Goal: Contribute content

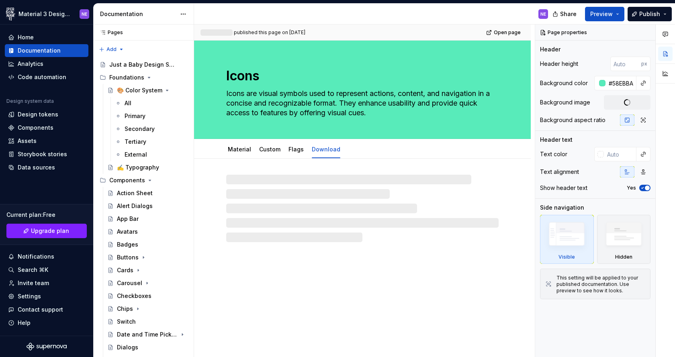
type textarea "*"
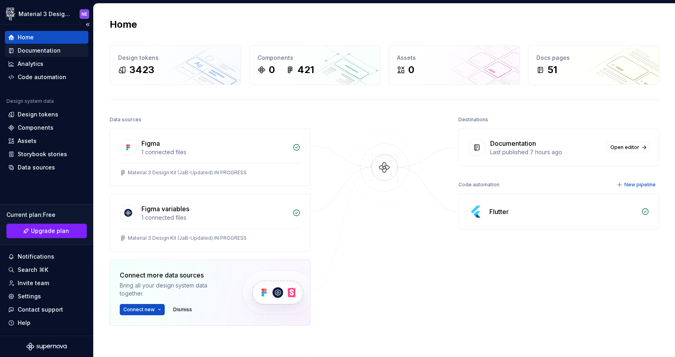
click at [57, 54] on div "Documentation" at bounding box center [39, 51] width 43 height 8
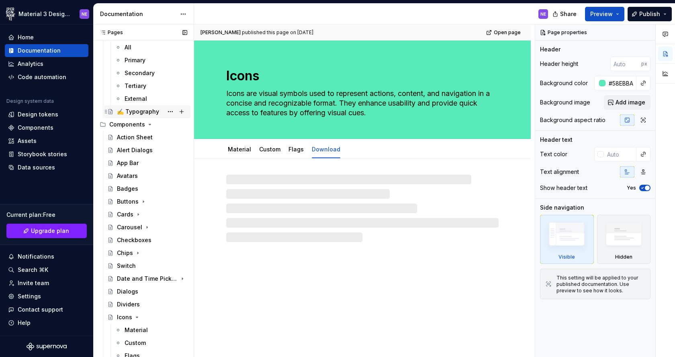
scroll to position [64, 0]
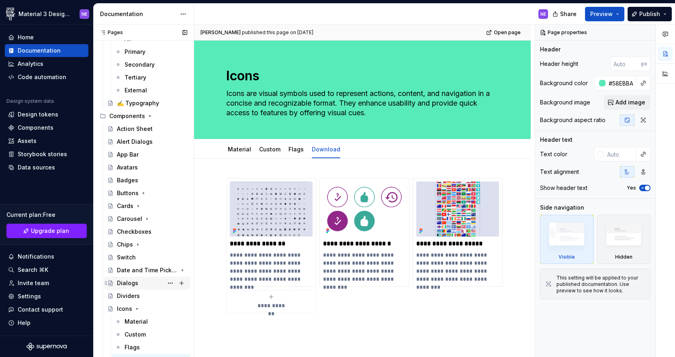
click at [132, 283] on div "Dialogs" at bounding box center [127, 283] width 21 height 8
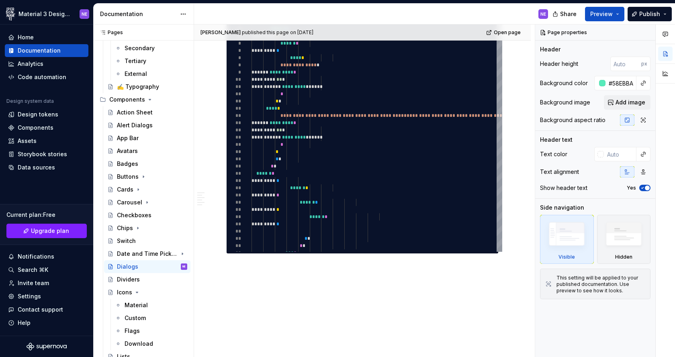
scroll to position [1147, 0]
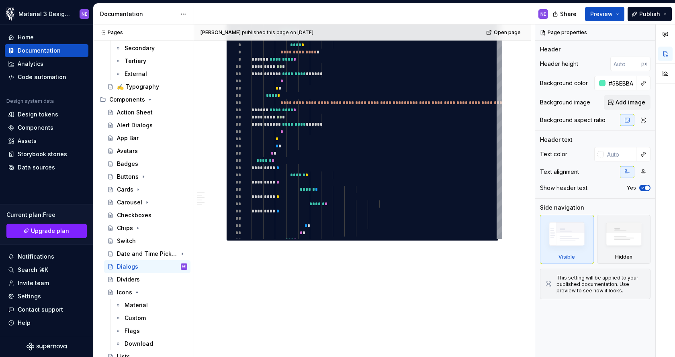
type textarea "*"
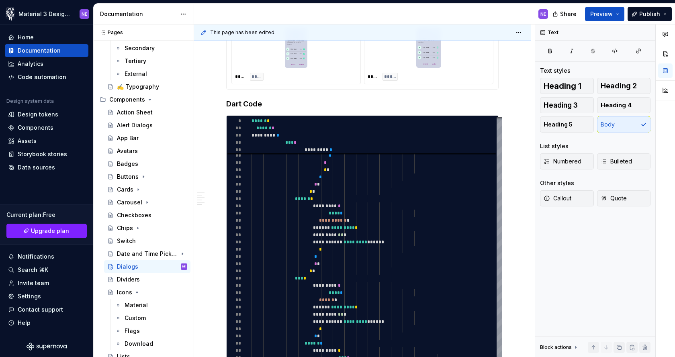
scroll to position [999, 0]
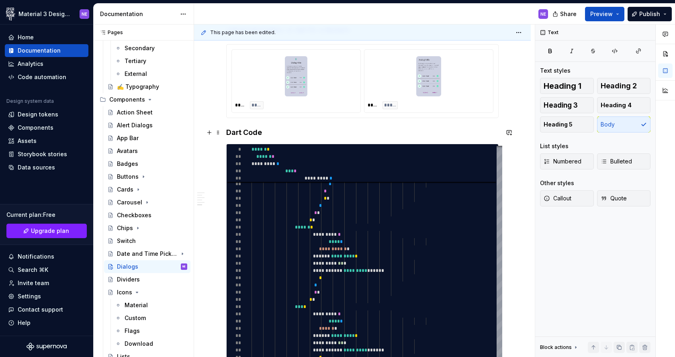
click at [258, 130] on h4 "Dart Code" at bounding box center [362, 133] width 272 height 10
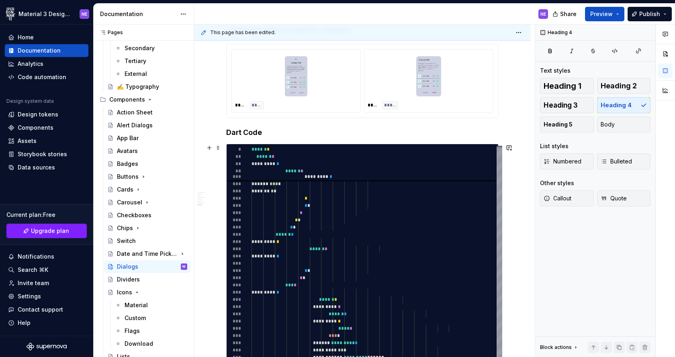
scroll to position [1166, 0]
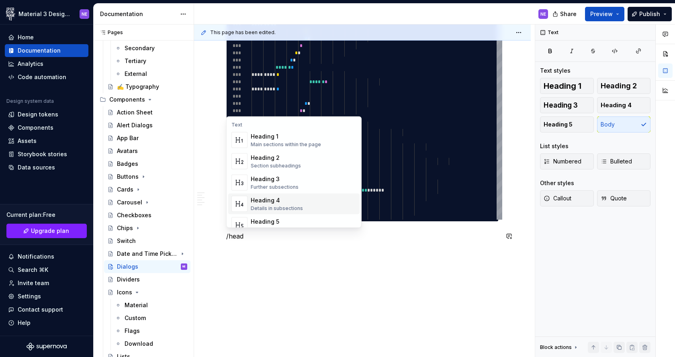
click at [288, 195] on span "Heading 4 Details in subsections" at bounding box center [293, 204] width 131 height 21
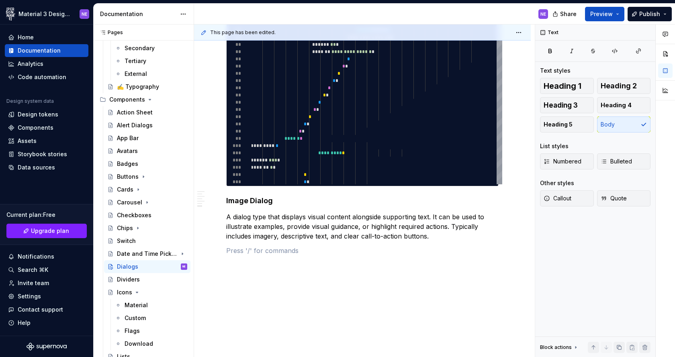
scroll to position [1204, 0]
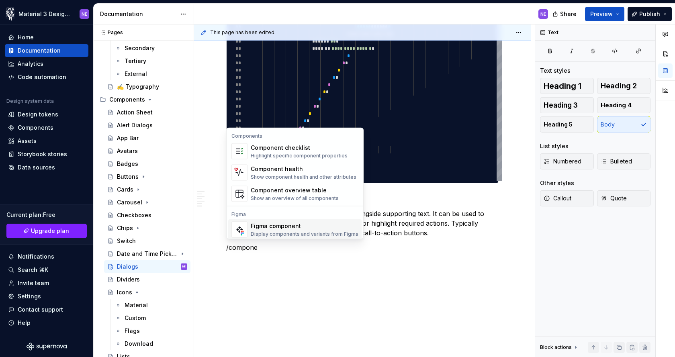
click at [328, 228] on div "Figma component" at bounding box center [305, 226] width 108 height 8
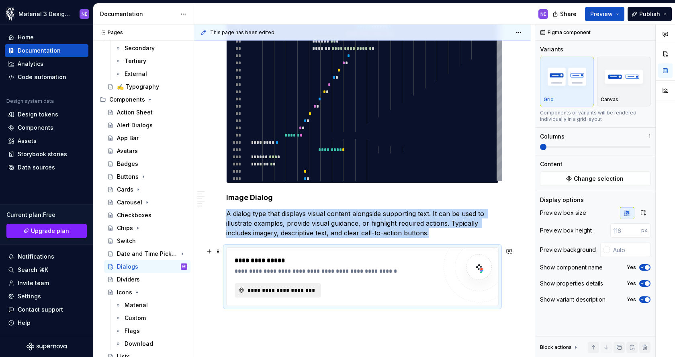
click at [292, 288] on span "**********" at bounding box center [280, 290] width 69 height 8
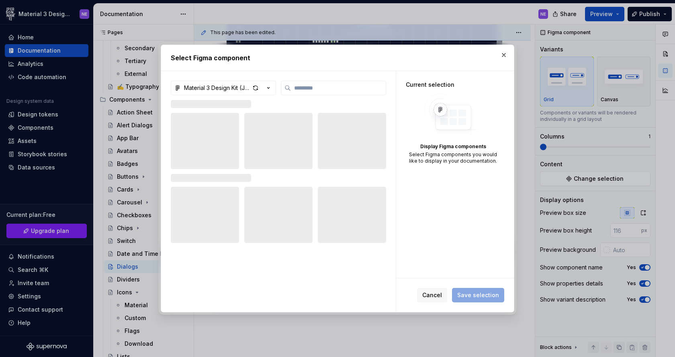
type textarea "*"
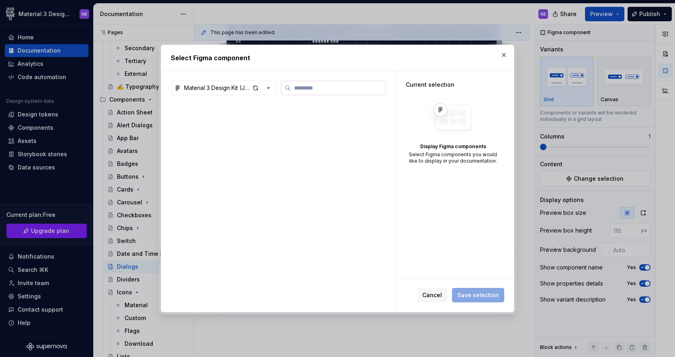
click at [306, 87] on input "search" at bounding box center [338, 88] width 95 height 8
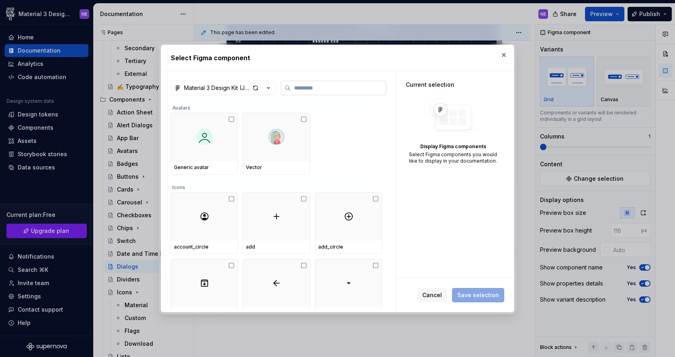
click at [321, 86] on input "search" at bounding box center [338, 88] width 95 height 8
click at [310, 64] on div "Select Figma component" at bounding box center [337, 58] width 353 height 26
click at [312, 89] on input "search" at bounding box center [338, 88] width 95 height 8
click at [338, 109] on div "Avatars" at bounding box center [276, 106] width 211 height 13
click at [332, 90] on input "search" at bounding box center [338, 88] width 95 height 8
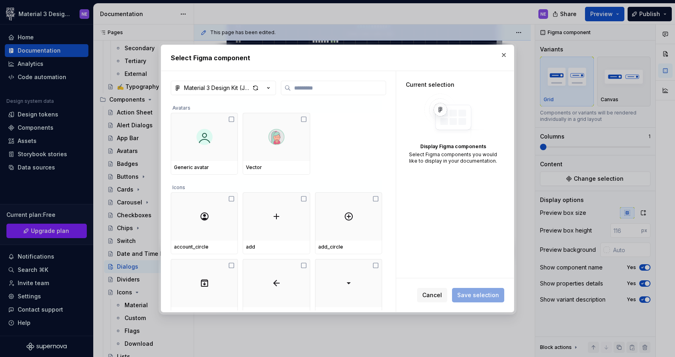
click at [334, 103] on div "Avatars" at bounding box center [276, 106] width 211 height 13
click at [310, 88] on input "search" at bounding box center [338, 88] width 95 height 8
click at [325, 99] on div "Material 3 Design Kit (JaB-Updated) IN PROGRESS Avatars Generic avatar Vector I…" at bounding box center [278, 196] width 215 height 231
click at [320, 90] on input "search" at bounding box center [338, 88] width 95 height 8
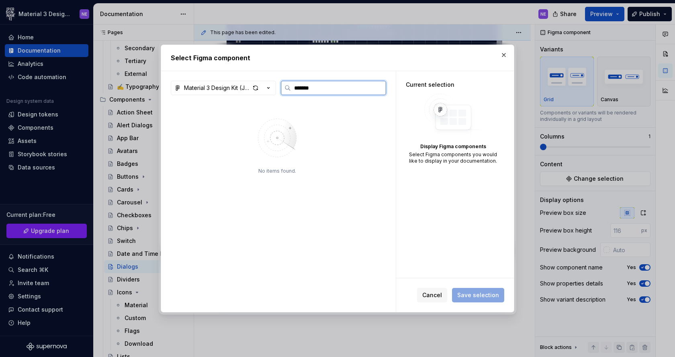
type input "*******"
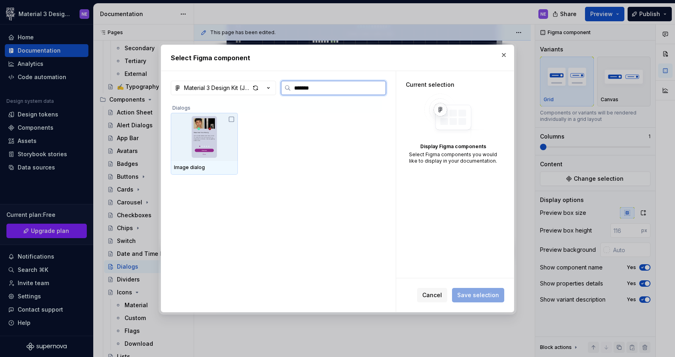
click at [230, 120] on icon at bounding box center [231, 119] width 5 height 5
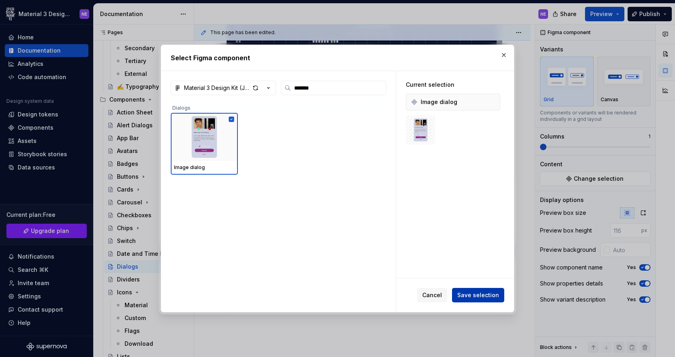
click at [492, 295] on span "Save selection" at bounding box center [478, 295] width 42 height 8
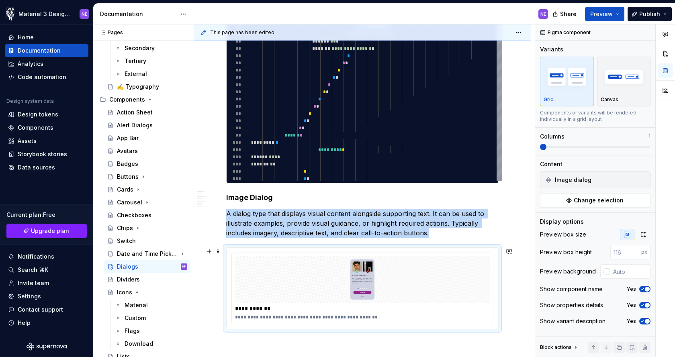
click at [478, 289] on div at bounding box center [362, 279] width 255 height 47
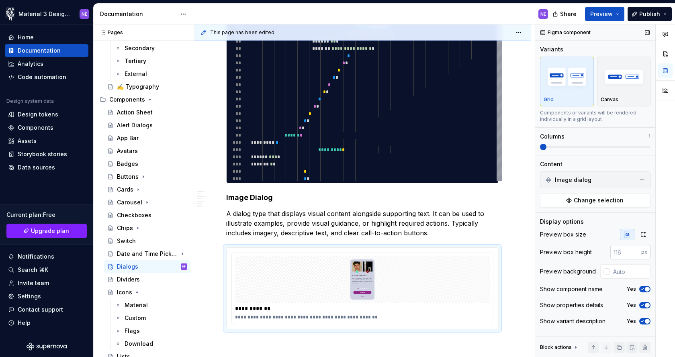
click at [626, 253] on input "number" at bounding box center [625, 252] width 31 height 14
click at [593, 254] on div "Preview box height px" at bounding box center [595, 252] width 110 height 14
click at [617, 270] on input "text" at bounding box center [629, 271] width 41 height 14
type input "#FFFFFF"
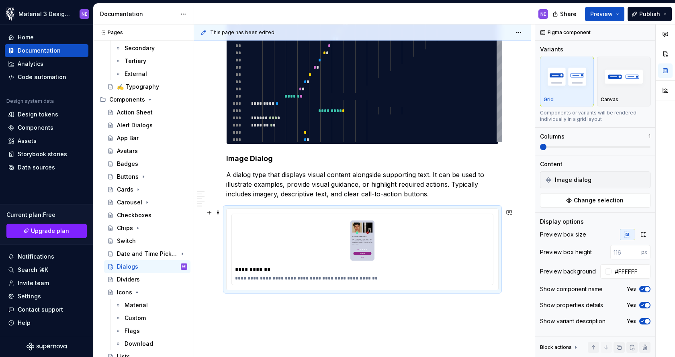
scroll to position [1247, 0]
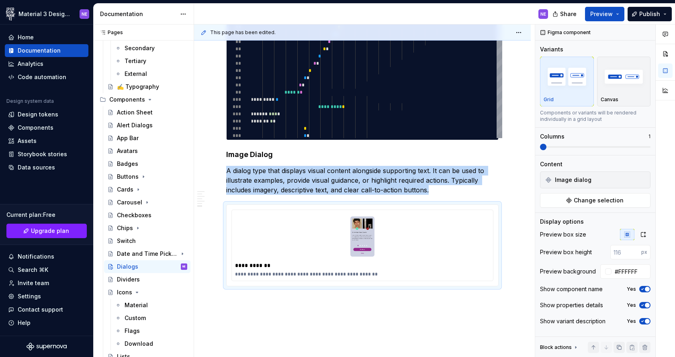
click at [530, 149] on div "**********" at bounding box center [434, 190] width 481 height 333
click at [644, 232] on icon "button" at bounding box center [643, 234] width 6 height 6
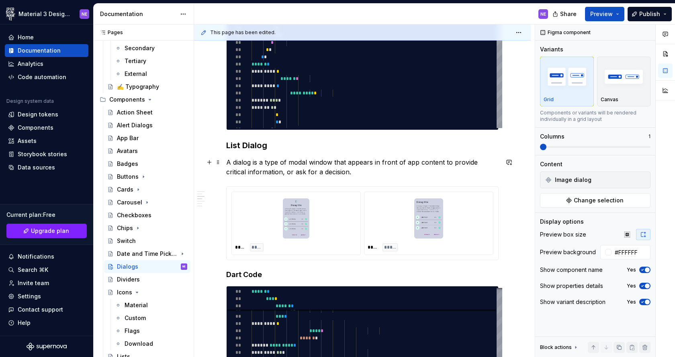
scroll to position [444, 0]
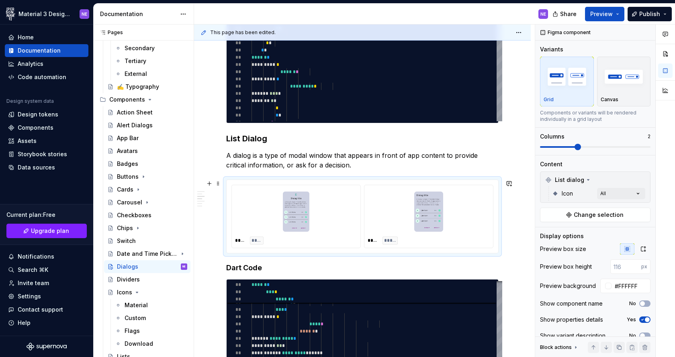
click at [498, 181] on div "**** **** **** *****" at bounding box center [361, 216] width 271 height 73
click at [644, 250] on icon "button" at bounding box center [643, 249] width 6 height 6
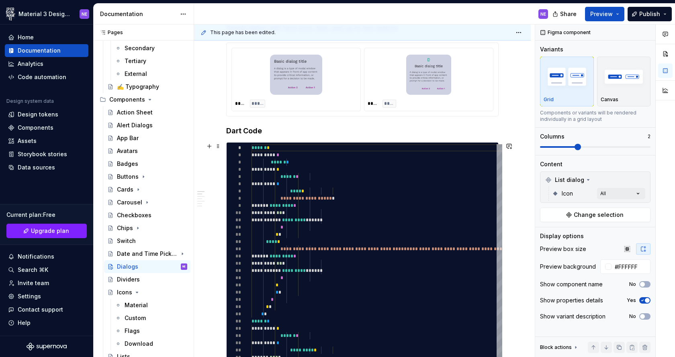
scroll to position [0, 0]
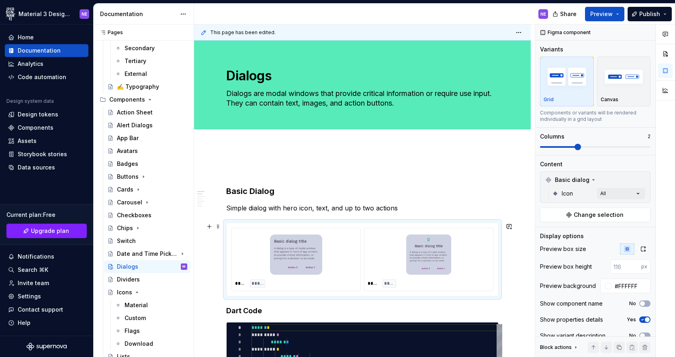
click at [498, 227] on div "**** ***** **** ****" at bounding box center [361, 259] width 271 height 73
click at [646, 250] on icon "button" at bounding box center [643, 249] width 6 height 6
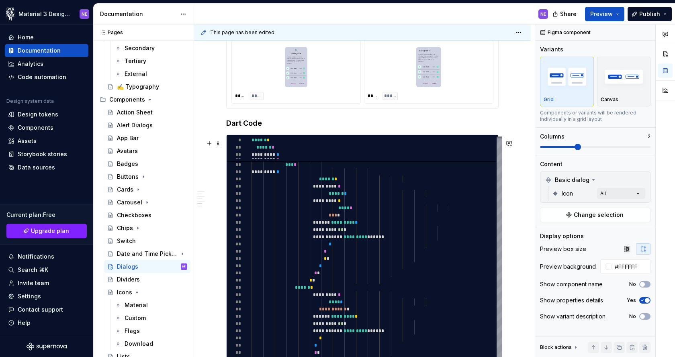
scroll to position [1208, 0]
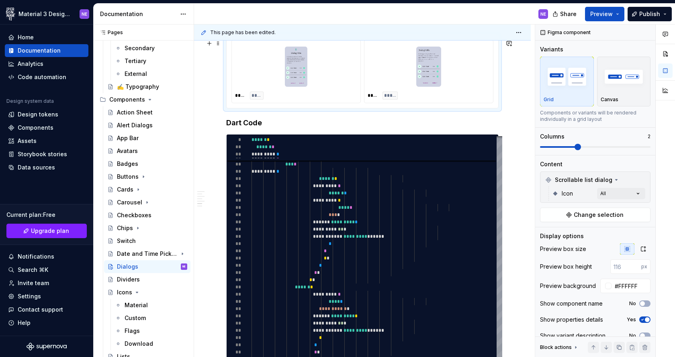
click at [469, 108] on div "**** **** **** *****" at bounding box center [361, 71] width 271 height 73
click at [644, 247] on icon "button" at bounding box center [643, 249] width 6 height 6
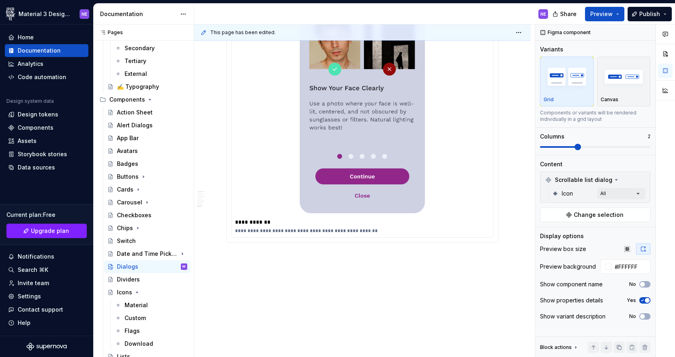
scroll to position [1822, 0]
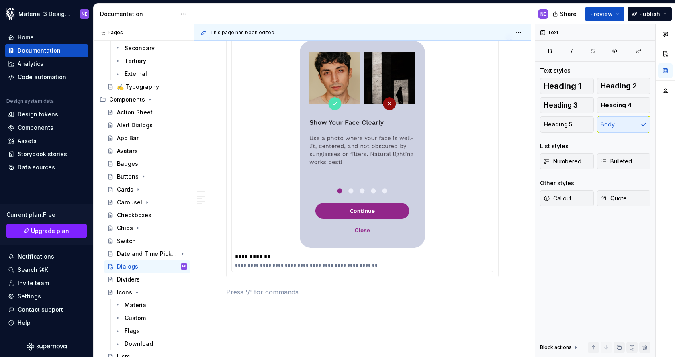
scroll to position [1841, 0]
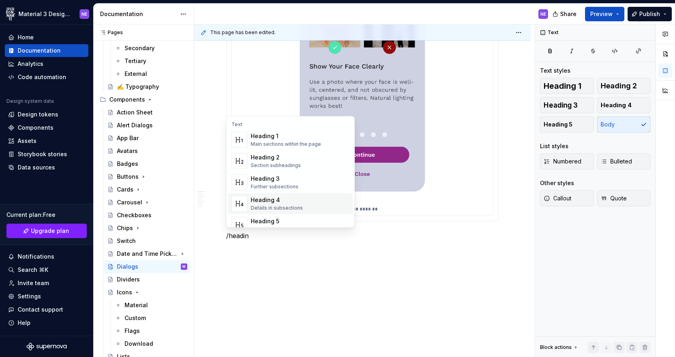
click at [285, 205] on div "Details in subsections" at bounding box center [277, 208] width 52 height 6
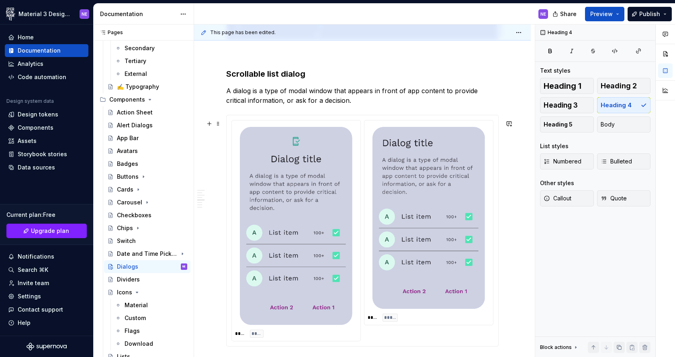
scroll to position [1083, 0]
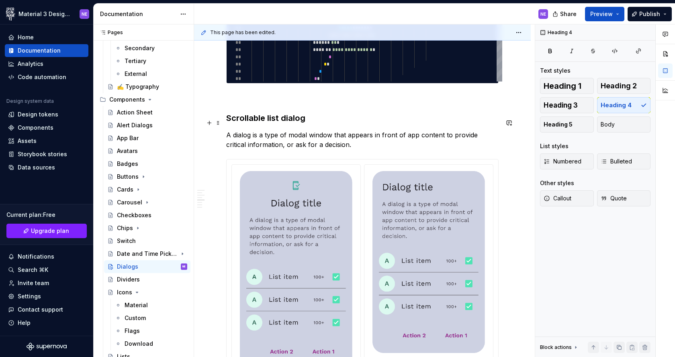
click at [265, 120] on h3 "Scrollable list dialog" at bounding box center [362, 117] width 272 height 11
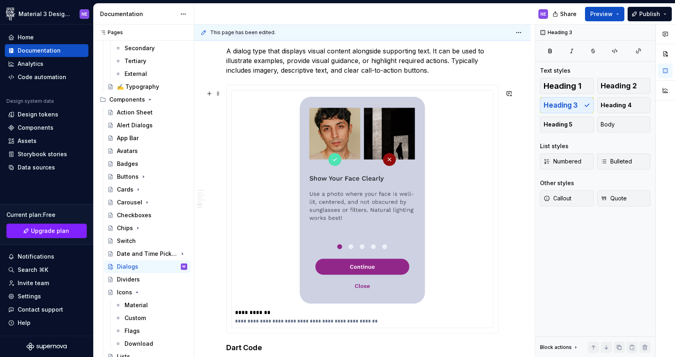
scroll to position [1699, 0]
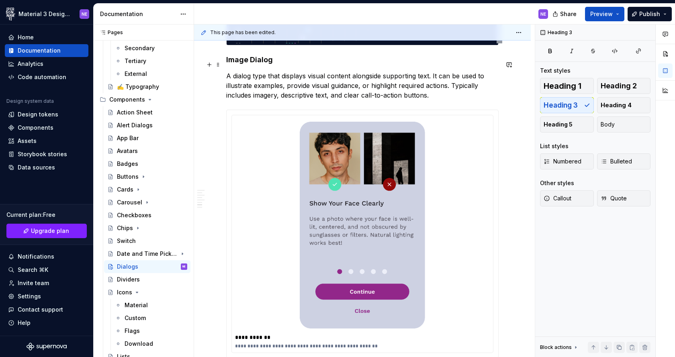
click at [266, 63] on h4 "Image Dialog" at bounding box center [362, 60] width 272 height 10
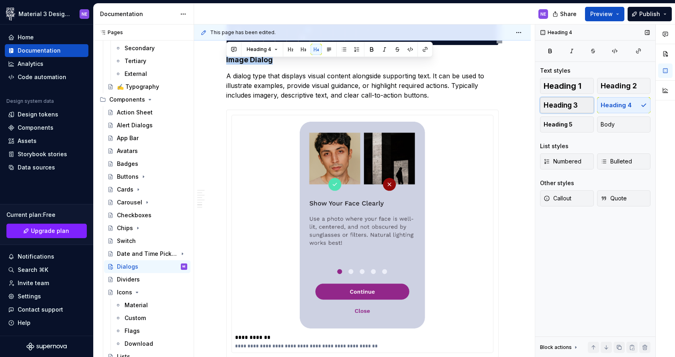
click at [575, 110] on button "Heading 3" at bounding box center [567, 105] width 54 height 16
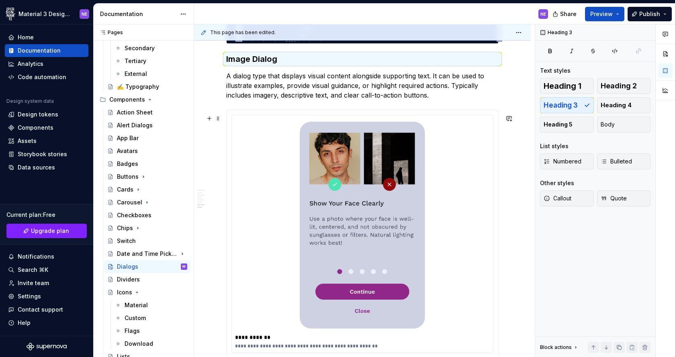
scroll to position [1842, 0]
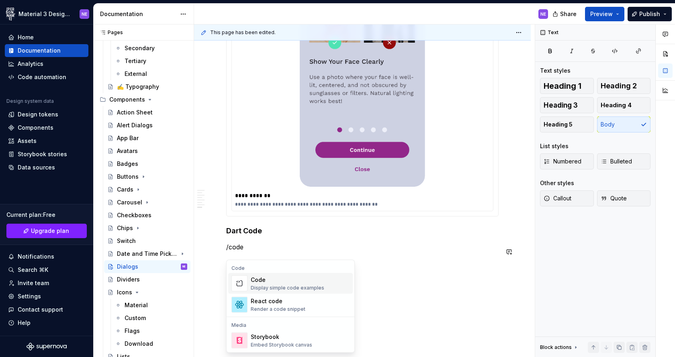
click at [266, 287] on div "Display simple code examples" at bounding box center [287, 288] width 73 height 6
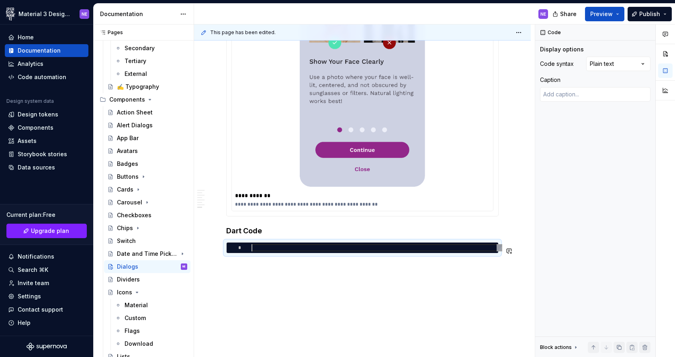
type textarea "*"
type textarea "**********"
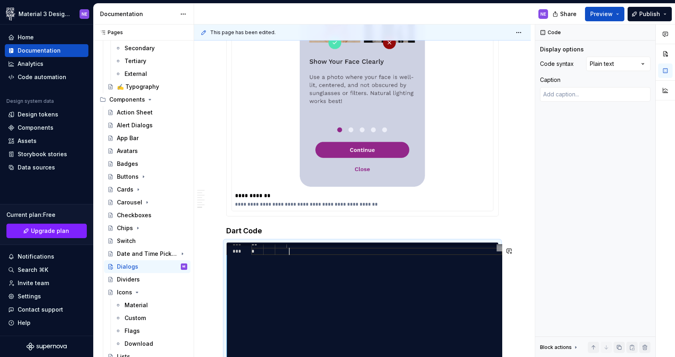
scroll to position [14, 38]
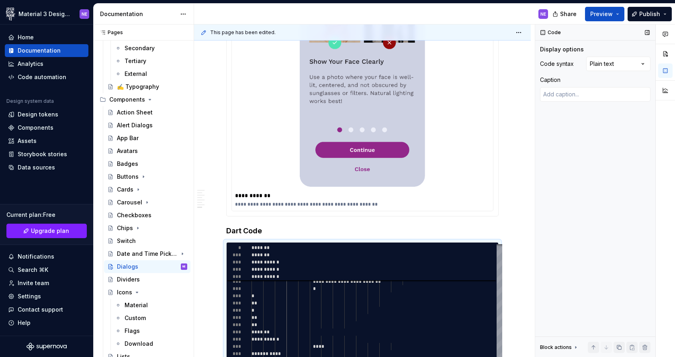
click at [553, 276] on div "Code Display options Code syntax Plain text Caption Block actions Move up Move …" at bounding box center [595, 190] width 120 height 333
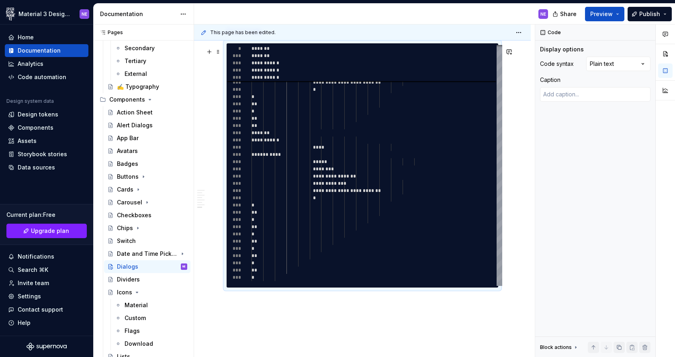
scroll to position [2094, 0]
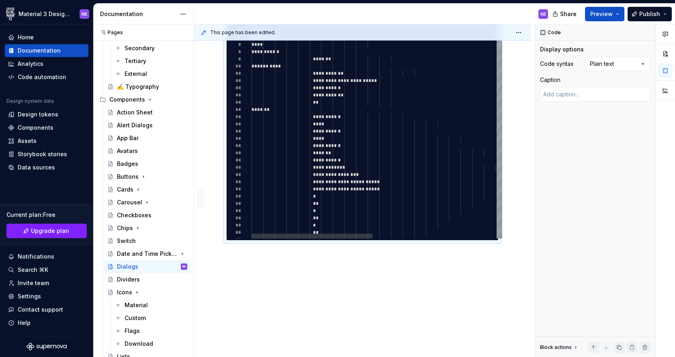
type textarea "*"
type textarea "**********"
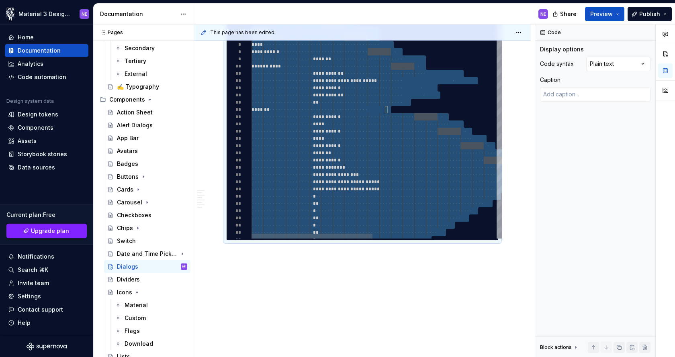
scroll to position [43, 171]
type textarea "*"
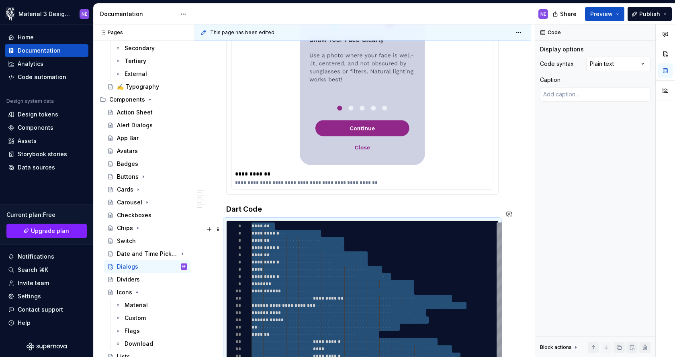
scroll to position [1889, 0]
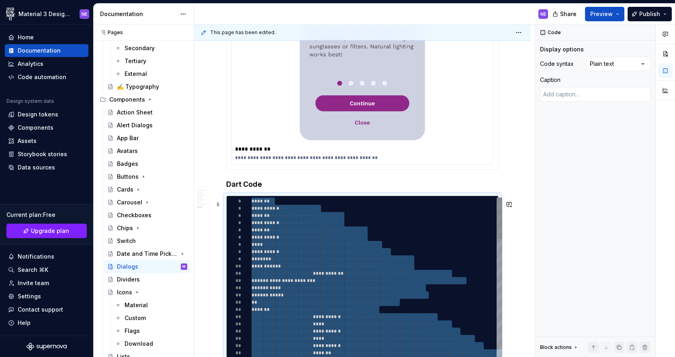
type textarea "**********"
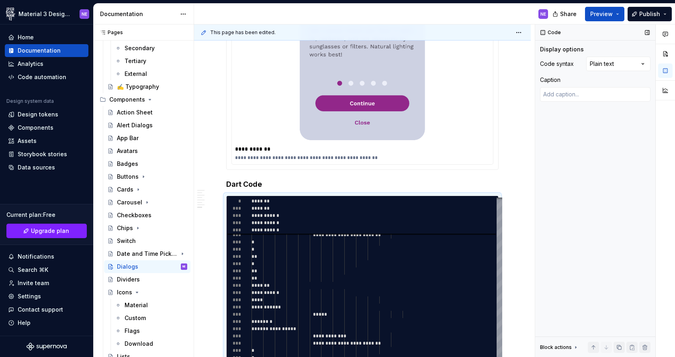
click at [541, 218] on div "Code Display options Code syntax Plain text Caption Block actions Move up Move …" at bounding box center [595, 190] width 120 height 333
type textarea "*"
type textarea "**********"
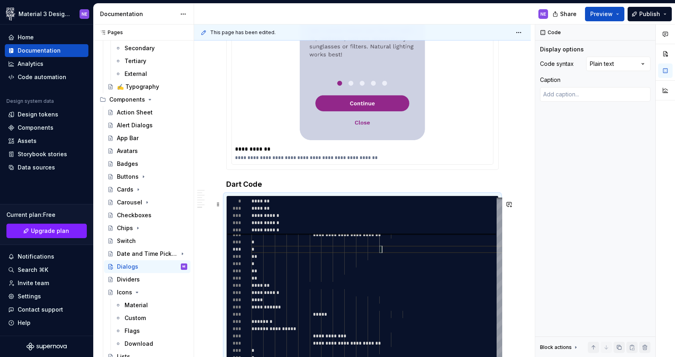
type textarea "*"
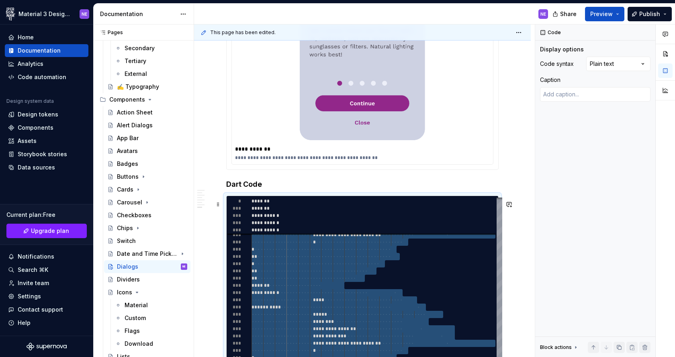
scroll to position [0, 38]
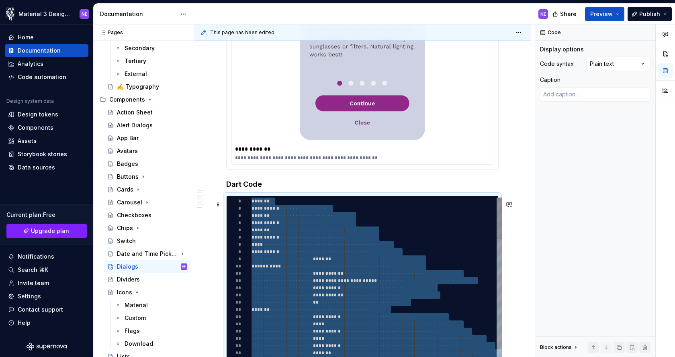
type textarea "**********"
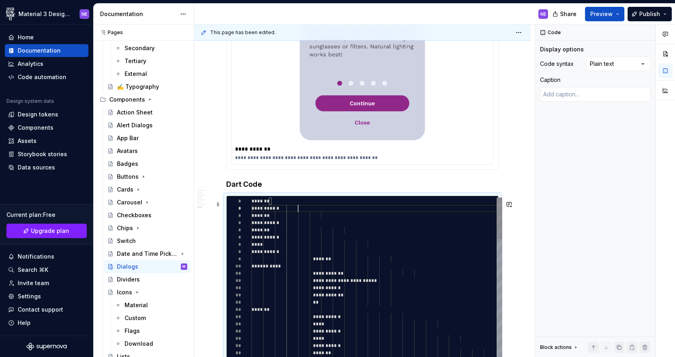
scroll to position [7, 47]
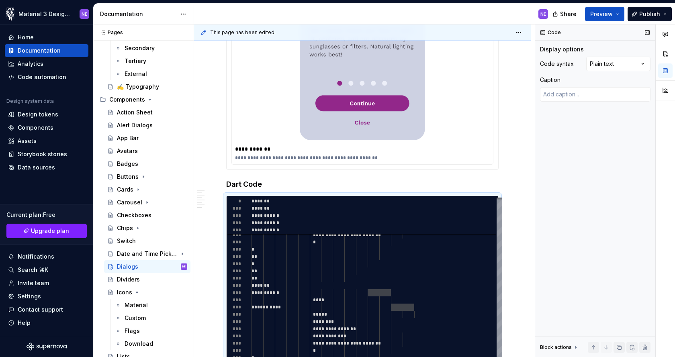
click at [538, 297] on div "Code Display options Code syntax Plain text Caption Block actions Move up Move …" at bounding box center [595, 190] width 120 height 333
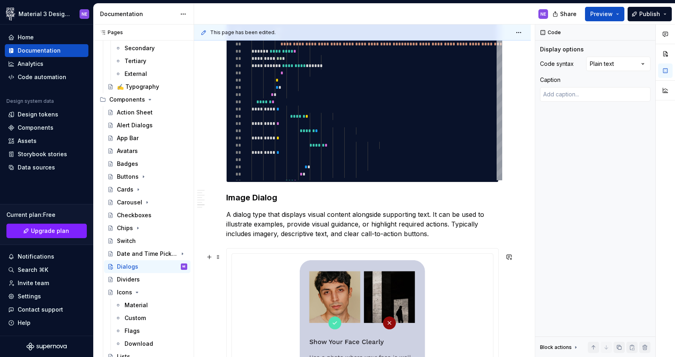
scroll to position [1392, 0]
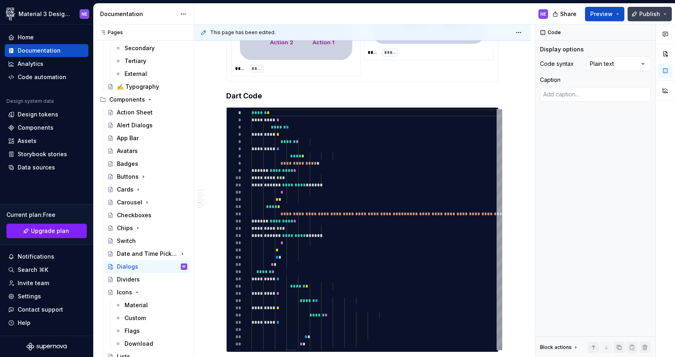
click at [660, 14] on button "Publish" at bounding box center [649, 14] width 44 height 14
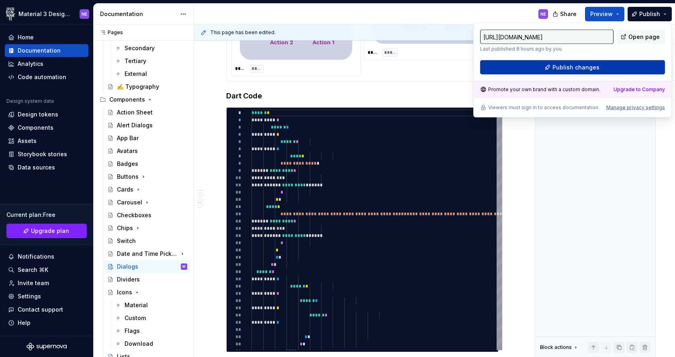
click at [599, 66] on button "Publish changes" at bounding box center [572, 67] width 185 height 14
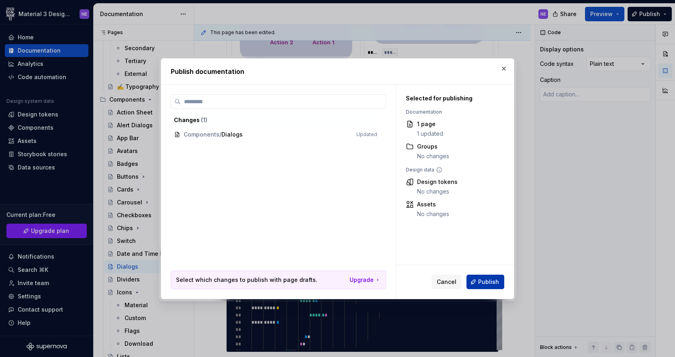
click at [490, 281] on span "Publish" at bounding box center [488, 282] width 21 height 8
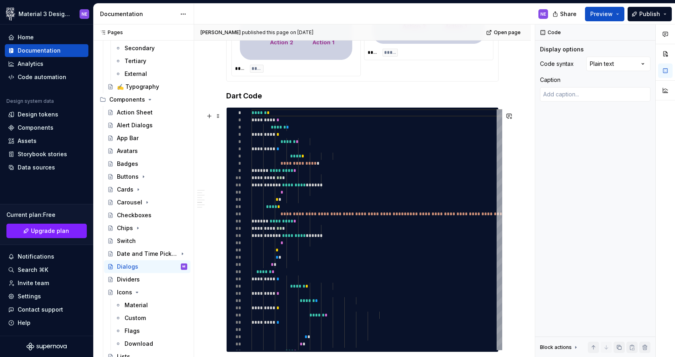
type textarea "*"
